Goal: Task Accomplishment & Management: Manage account settings

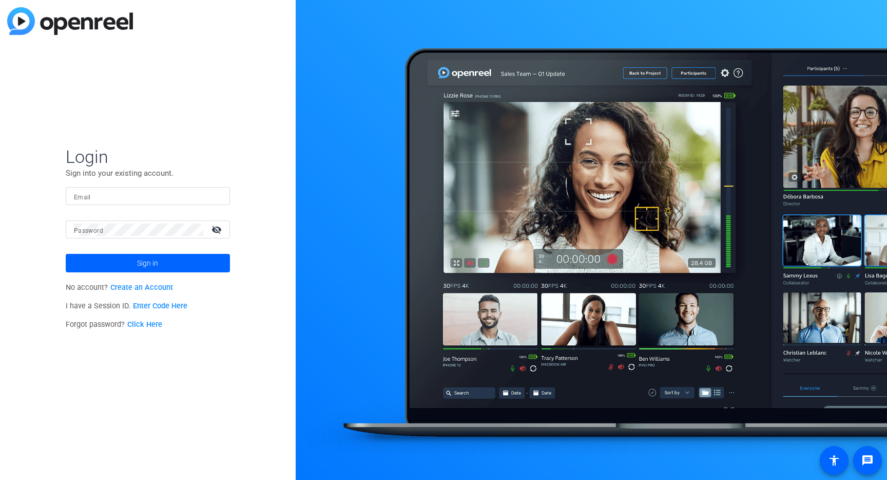
click at [157, 327] on link "Click Here" at bounding box center [144, 324] width 35 height 9
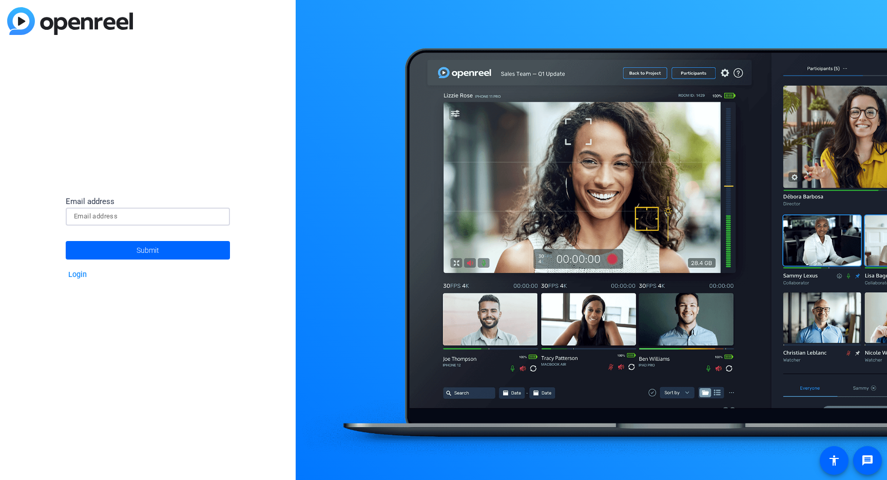
click at [112, 216] on input at bounding box center [148, 216] width 148 height 12
type input "j"
type input "[PERSON_NAME][EMAIL_ADDRESS][PERSON_NAME][DOMAIN_NAME]"
click at [124, 248] on span at bounding box center [148, 250] width 164 height 25
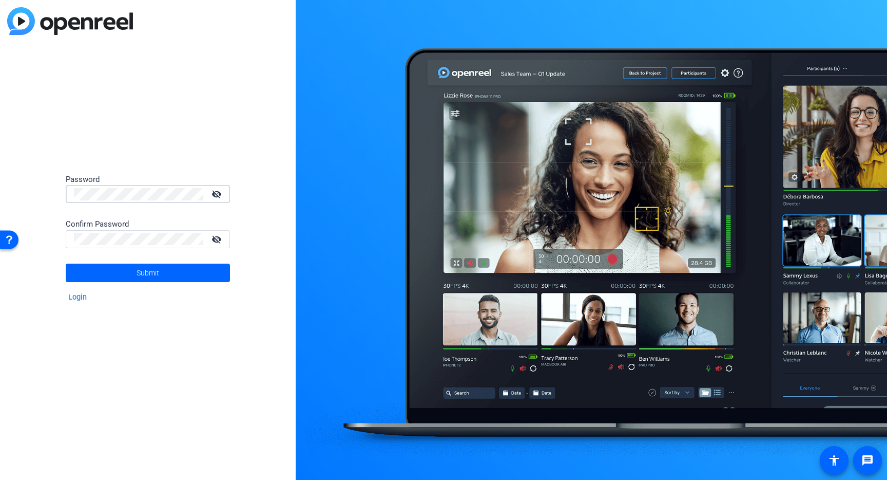
click at [93, 245] on div at bounding box center [138, 239] width 129 height 18
click at [127, 270] on span at bounding box center [148, 272] width 164 height 25
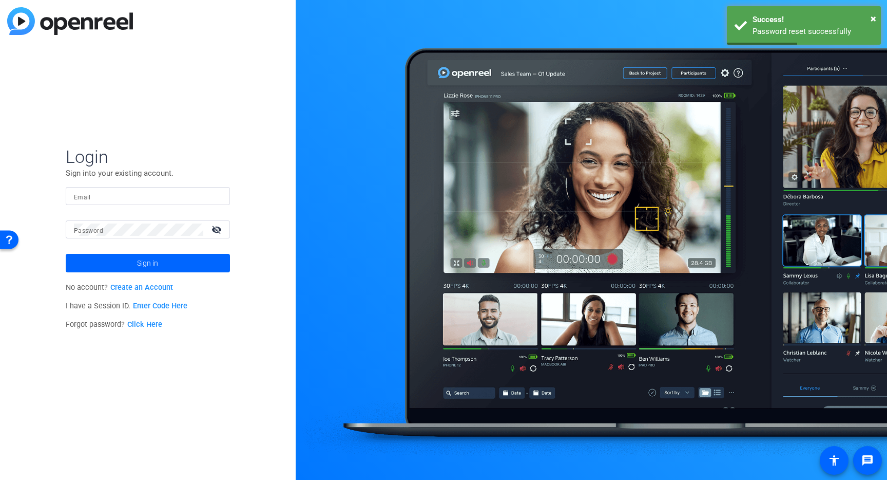
click at [121, 209] on mat-form-field "Email" at bounding box center [148, 203] width 164 height 33
click at [121, 206] on mat-form-field "Email" at bounding box center [148, 203] width 164 height 33
click at [121, 193] on input "Email" at bounding box center [148, 196] width 148 height 12
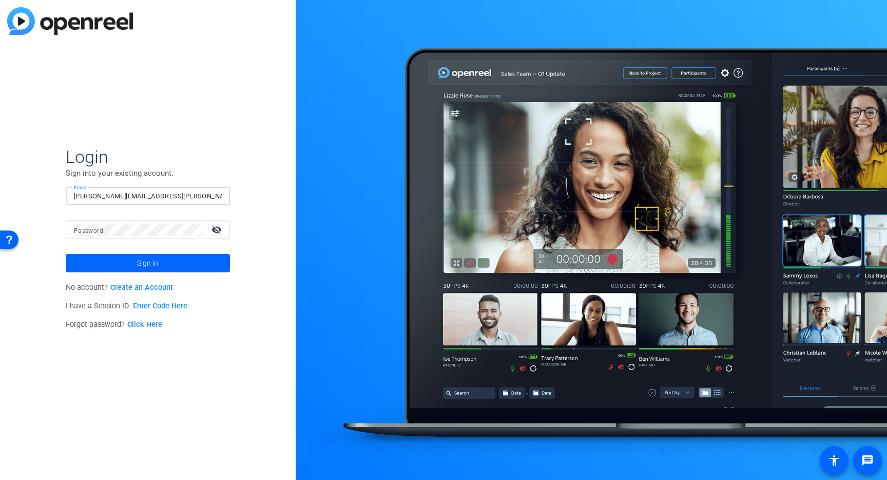
type input "[PERSON_NAME][EMAIL_ADDRESS][PERSON_NAME][DOMAIN_NAME]"
click at [128, 267] on span at bounding box center [148, 263] width 164 height 25
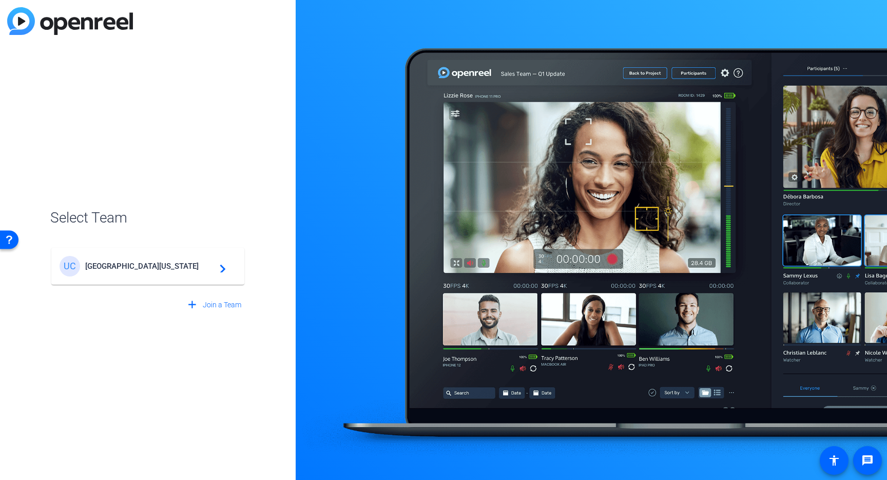
click at [128, 267] on span "University of Maryland Global Campus" at bounding box center [149, 265] width 128 height 9
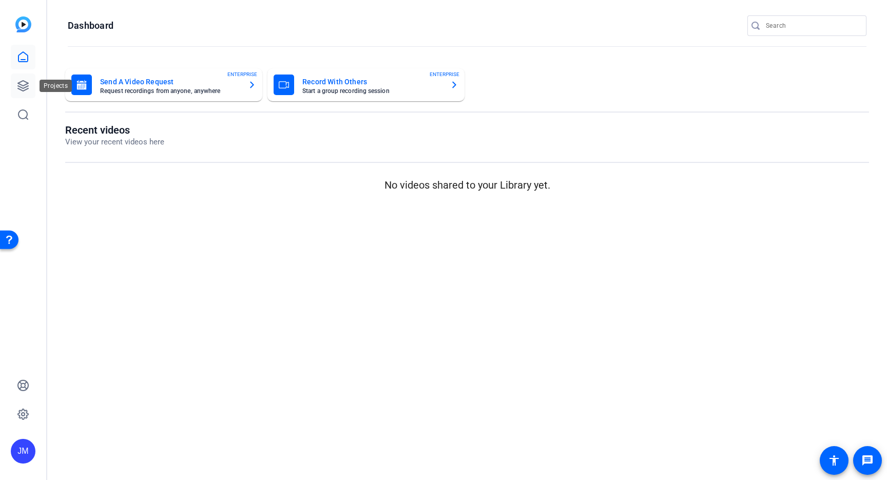
click at [17, 85] on icon at bounding box center [23, 86] width 12 height 12
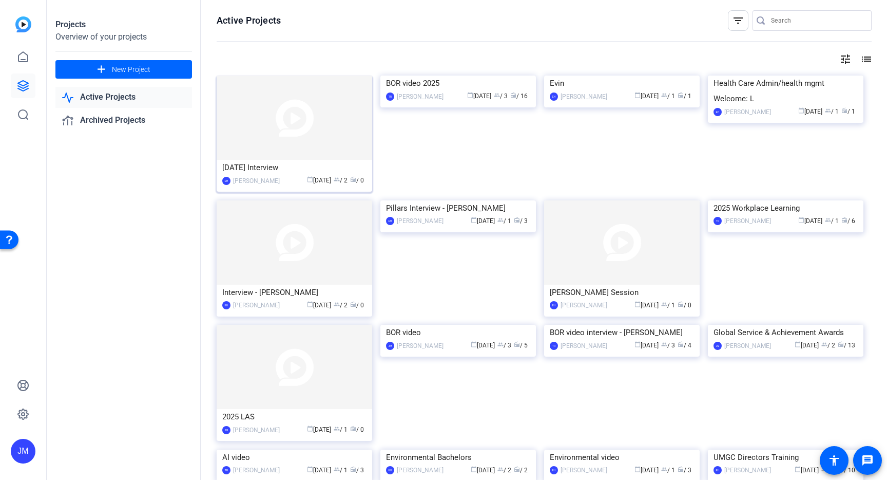
click at [319, 140] on img at bounding box center [295, 117] width 156 height 84
